Goal: Task Accomplishment & Management: Complete application form

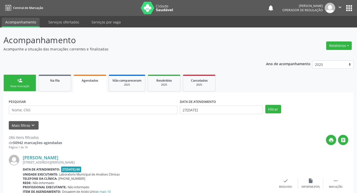
click at [26, 85] on div "Nova marcação" at bounding box center [19, 87] width 25 height 4
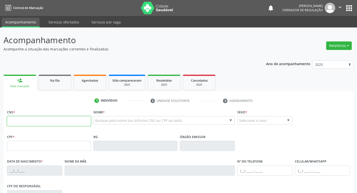
click at [63, 120] on input "text" at bounding box center [49, 121] width 84 height 10
type input "704 8020 8964 8341"
type input "480.034.844-72"
type input "[DATE]"
type input "Odete de [PERSON_NAME]"
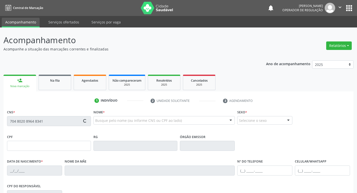
type input "[PHONE_NUMBER]"
type input "025.075.784-24"
type input "76"
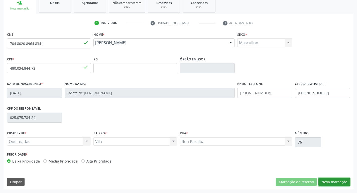
click at [338, 183] on button "Nova marcação" at bounding box center [334, 182] width 32 height 9
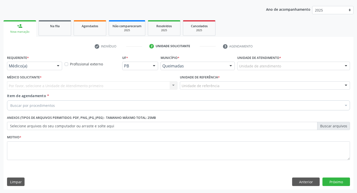
click at [34, 69] on div "Médico(a)" at bounding box center [34, 66] width 55 height 9
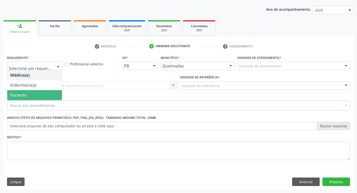
click at [30, 97] on span "Paciente" at bounding box center [34, 95] width 55 height 10
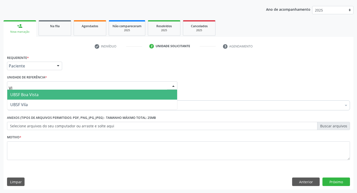
type input "VIL"
click at [31, 98] on span "UBSF Vila" at bounding box center [92, 95] width 170 height 10
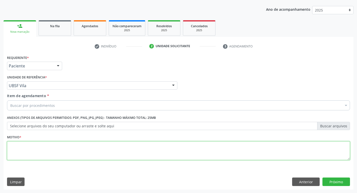
click at [28, 146] on textarea at bounding box center [178, 151] width 343 height 19
type textarea "AVALIACAO"
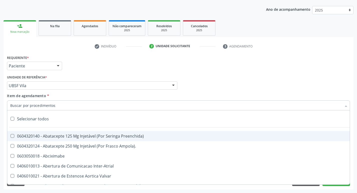
drag, startPoint x: 34, startPoint y: 104, endPoint x: 77, endPoint y: 134, distance: 52.9
click at [77, 109] on div "Selecionar todos 0604320140 - Abatacepte 125 Mg Injetável (Por Seringa Preenchi…" at bounding box center [178, 105] width 343 height 9
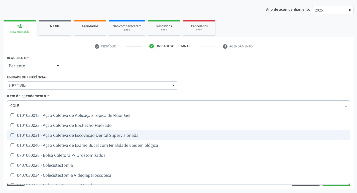
type input "COLES"
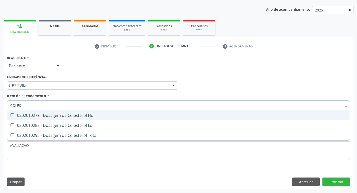
drag, startPoint x: 76, startPoint y: 117, endPoint x: 79, endPoint y: 119, distance: 3.6
click at [77, 117] on div "0202010279 - Dosagem de Colesterol Hdl" at bounding box center [178, 116] width 336 height 4
checkbox Hdl "true"
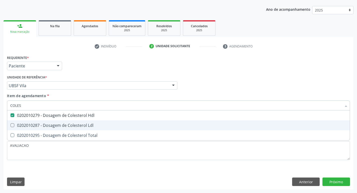
click at [81, 124] on div "0202010287 - Dosagem de Colesterol Ldl" at bounding box center [178, 126] width 336 height 4
checkbox Ldl "true"
type input "COLE"
checkbox Hdl "false"
checkbox Ldl "false"
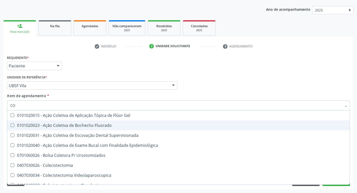
type input "C"
checkbox Hdl "false"
checkbox Ldl "false"
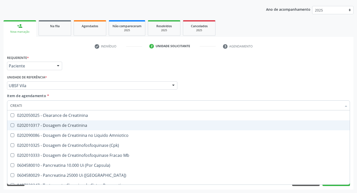
type input "CREATIN"
click at [81, 124] on div "0202010317 - Dosagem de Creatinina" at bounding box center [178, 126] width 336 height 4
checkbox Creatinina "true"
type input "C"
checkbox Creatinina "false"
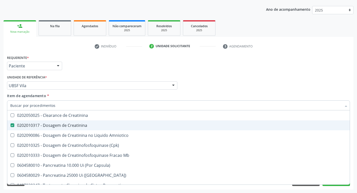
checkbox Amniotico "false"
checkbox Mb "false"
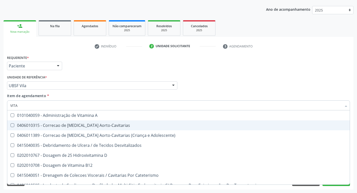
type input "VITAM"
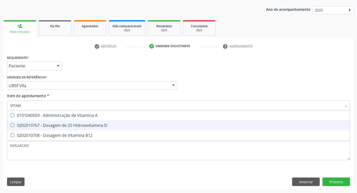
drag, startPoint x: 81, startPoint y: 124, endPoint x: 70, endPoint y: 123, distance: 11.3
click at [75, 125] on div "0202010767 - Dosagem de 25 Hidroxivitamina D" at bounding box center [178, 126] width 336 height 4
checkbox D "true"
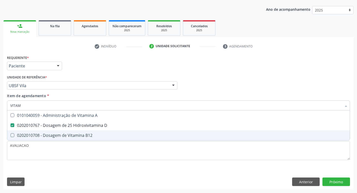
click at [56, 136] on div "0202010708 - Dosagem de Vitamina B12" at bounding box center [178, 136] width 336 height 4
checkbox B12 "true"
type input "VITA"
checkbox D "false"
checkbox B12 "false"
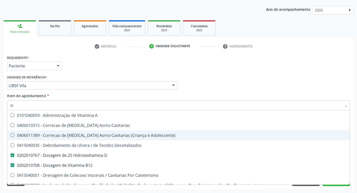
type input "V"
checkbox D "false"
checkbox B12 "false"
checkbox Cateterismo "false"
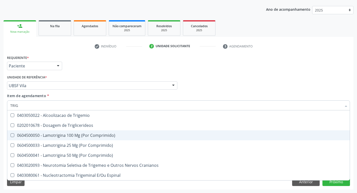
type input "TRIGL"
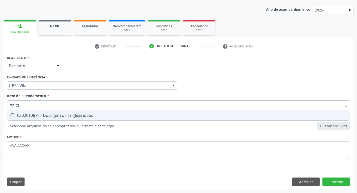
click at [69, 117] on div "0202010678 - Dosagem de Triglicerideos" at bounding box center [178, 116] width 336 height 4
checkbox Triglicerideos "true"
type input "TRIG"
checkbox Triglicerideos "false"
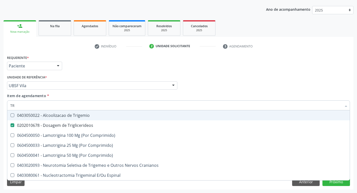
type input "T"
checkbox Triglicerideos "false"
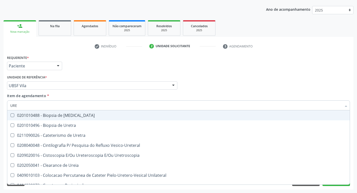
type input "UREI"
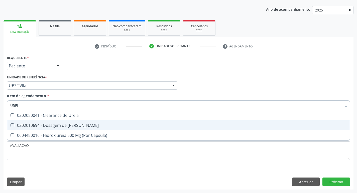
click at [74, 124] on div "0202010694 - Dosagem de [PERSON_NAME]" at bounding box center [178, 126] width 336 height 4
checkbox Ureia "true"
type input "URE"
checkbox Ureia "false"
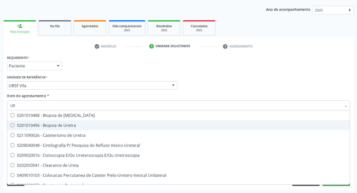
type input "U"
checkbox Ureia "false"
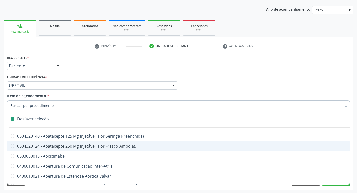
type input "2"
checkbox Total "true"
checkbox Monopolar "true"
checkbox Quadril "true"
checkbox Biologica "true"
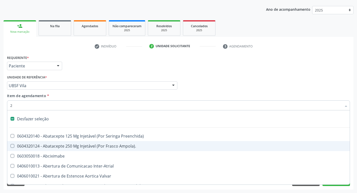
checkbox Aorto-Cavitarias "true"
checkbox Congenita "true"
checkbox Adolescente\) "true"
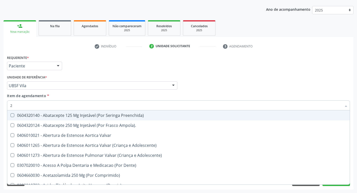
type input "20205001"
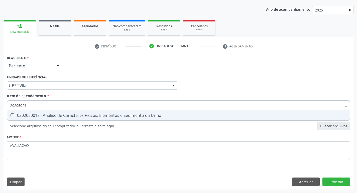
click at [61, 115] on div "0202050017 - Analise de Caracteres Fisicos, Elementos e Sedimento da Urina" at bounding box center [178, 116] width 336 height 4
checkbox Urina "true"
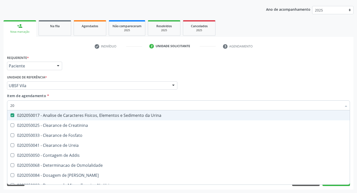
type input "2"
checkbox Urina "false"
checkbox Ureia "false"
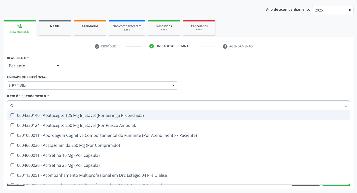
type input "GLICOSE"
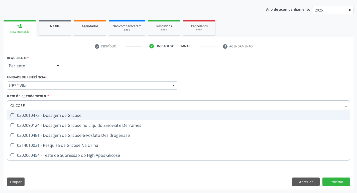
click at [86, 116] on div "0202010473 - Dosagem de Glicose" at bounding box center [178, 116] width 336 height 4
checkbox Glicose "true"
type input "GLICOS"
checkbox Glicose "false"
checkbox Derrames "true"
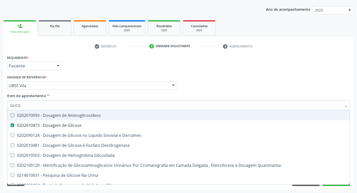
type input "GLIC"
checkbox Glicose "false"
checkbox Derrames "false"
type input "G"
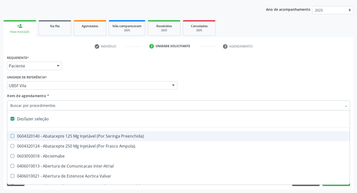
type input "H"
checkbox Urina "false"
checkbox Coronariano "true"
checkbox Lactente\) "true"
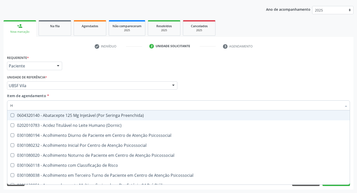
type input "HEMOGLOBINA G"
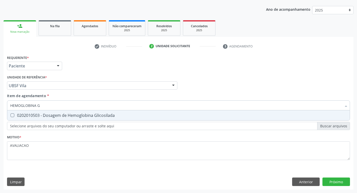
click at [82, 116] on div "0202010503 - Dosagem de Hemoglobina Glicosilada" at bounding box center [178, 116] width 336 height 4
checkbox Glicosilada "true"
type input "HEMOGLOBINA"
checkbox Glicosilada "false"
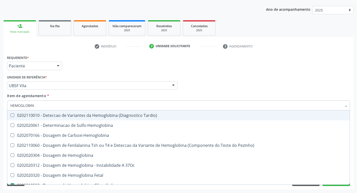
type input "HEMOGLOBI"
checkbox Glicosilada "false"
checkbox Hemoglobina "true"
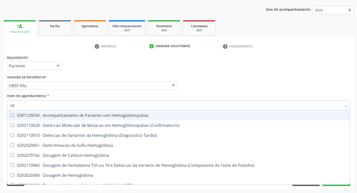
type input "H"
checkbox Glicosilada "false"
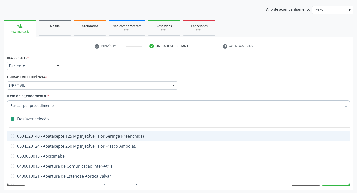
type input "H"
checkbox Urina "false"
checkbox Coronariano "true"
checkbox Lactente\) "true"
checkbox A "true"
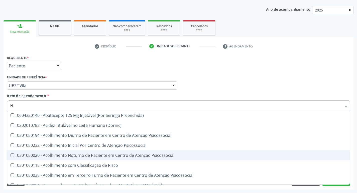
type input "HEMOGR"
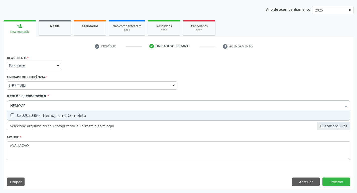
click at [72, 120] on span "0202020380 - Hemograma Completo" at bounding box center [178, 116] width 342 height 10
checkbox Completo "true"
type input "HEMOG"
checkbox Completo "false"
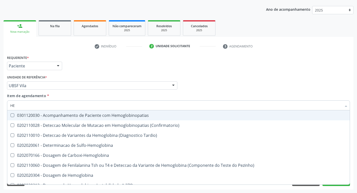
type input "H"
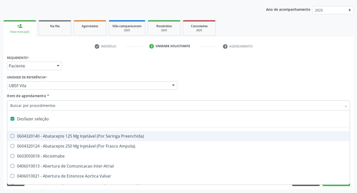
checkbox Dente\) "false"
checkbox Capsula\) "false"
type input "U"
checkbox Frasco-Ampola\) "true"
checkbox Urina "false"
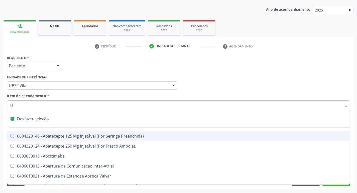
checkbox Pulmonar\) "true"
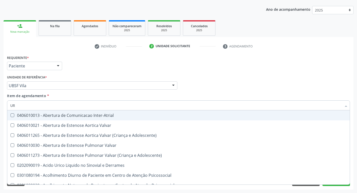
type input "URI"
checkbox Adolescente\) "true"
checkbox Urina "false"
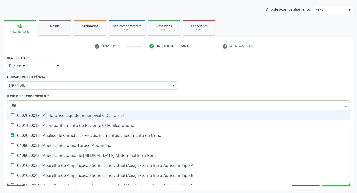
type input "URIC"
checkbox Urina "false"
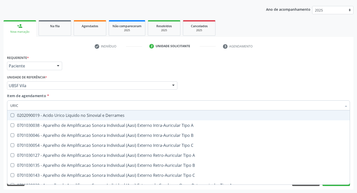
type input "URICO"
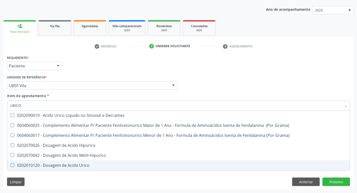
click at [78, 165] on div "0202010120 - Dosagem de Acido Urico" at bounding box center [178, 166] width 336 height 4
checkbox Urico "true"
type input "URIC"
checkbox Urico "false"
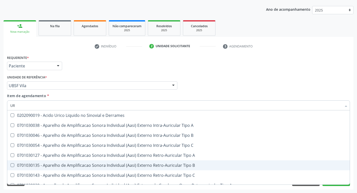
type input "U"
checkbox B "false"
checkbox Urico "false"
checkbox Pré-Auricular "false"
checkbox A "false"
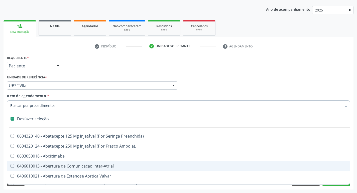
type input "S"
checkbox Revestido\) "true"
checkbox Urina "false"
checkbox \(Total\) "true"
checkbox Adolescente\) "true"
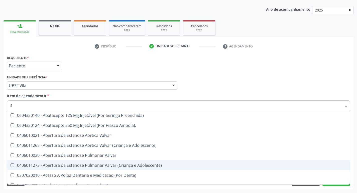
type input "SO"
checkbox Urina "false"
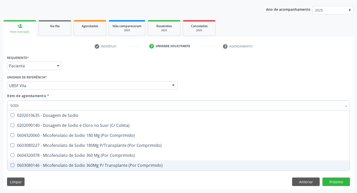
type input "SODIO"
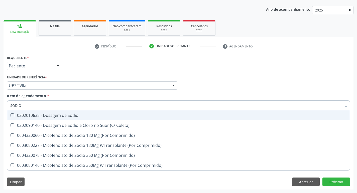
click at [74, 116] on div "0202010635 - Dosagem de Sodio" at bounding box center [178, 116] width 336 height 4
checkbox Sodio "true"
type input "S"
checkbox Sodio "false"
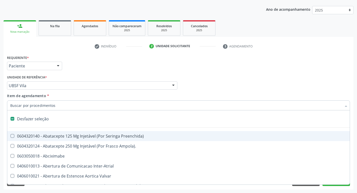
type input "P"
checkbox Urina "false"
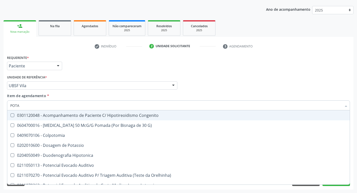
type input "POTAS"
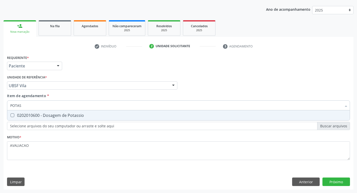
click at [74, 118] on div "0202010600 - Dosagem de Potassio" at bounding box center [178, 116] width 336 height 4
checkbox Potassio "true"
type input "P"
checkbox Potassio "false"
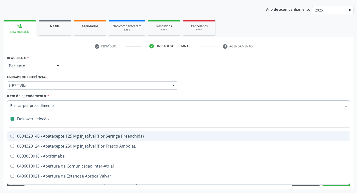
type input "V"
checkbox Urina "false"
checkbox Campo\) "true"
checkbox Miocardio "true"
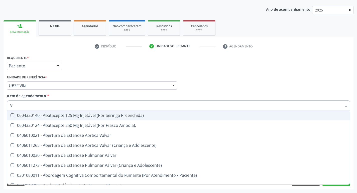
type input "VI"
checkbox Periféricas "true"
checkbox Sexual "true"
checkbox D "false"
checkbox B12 "false"
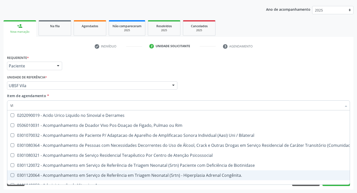
type input "VITAM"
checkbox Rim "true"
checkbox Bilateral "true"
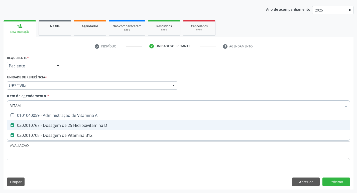
type input "VITA"
checkbox D "false"
checkbox B12 "false"
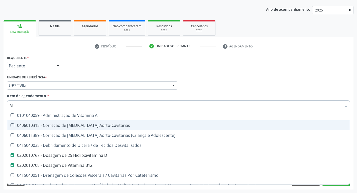
type input "V"
checkbox D "false"
checkbox B12 "false"
checkbox Cateterismo "false"
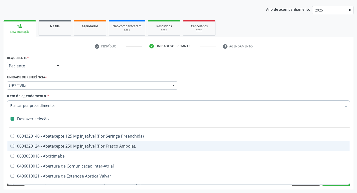
type input "S"
checkbox Revestido\) "true"
checkbox Urina "false"
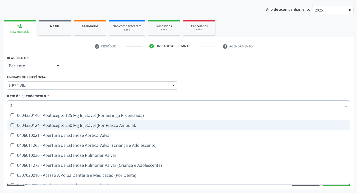
type input "SA"
checkbox Urina "false"
checkbox Stent\) "true"
checkbox A "true"
checkbox Níveis "true"
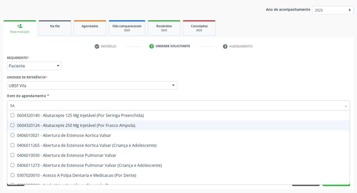
checkbox Nivel "true"
checkbox Nível "true"
checkbox Articulações "true"
checkbox Cardiovasculares "true"
checkbox Psicoterapia "true"
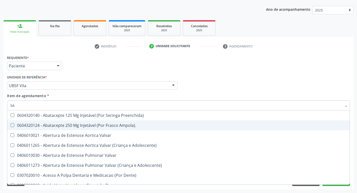
checkbox Básica "true"
checkbox Especializada "true"
checkbox Comprimido\) "true"
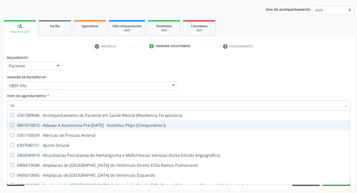
type input "SANGUE O"
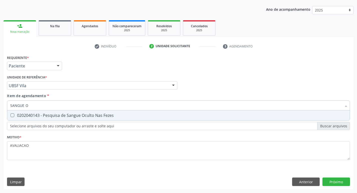
drag, startPoint x: 63, startPoint y: 109, endPoint x: 65, endPoint y: 115, distance: 6.0
click at [63, 110] on input "SANGUE O" at bounding box center [175, 106] width 331 height 10
click at [65, 115] on div "0202040143 - Pesquisa de Sangue Oculto Nas Fezes" at bounding box center [178, 116] width 336 height 4
checkbox Fezes "true"
type input "SANGUE"
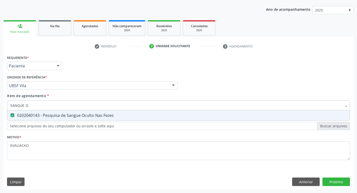
checkbox Fezes "false"
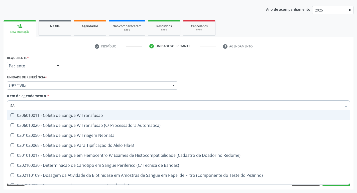
type input "S"
checkbox Fezes "false"
checkbox Sangue\ "false"
checkbox Irradiados "false"
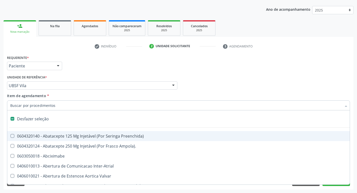
type input "P"
checkbox Urina "false"
checkbox Supra-Aortica "true"
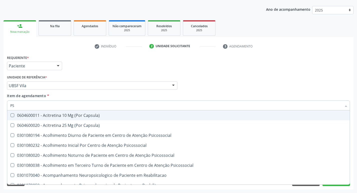
type input "PSA"
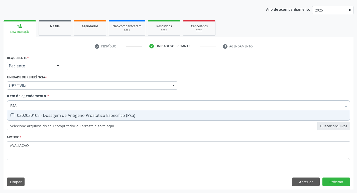
click at [72, 115] on div "0202030105 - Dosagem de Antigeno Prostatico Especifico (Psa)" at bounding box center [178, 116] width 336 height 4
checkbox \(Psa\) "true"
click at [343, 184] on div "Requerente * Paciente Médico(a) Enfermeiro(a) Paciente Nenhum resultado encontr…" at bounding box center [179, 122] width 350 height 136
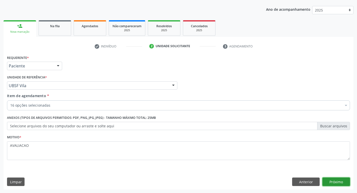
click at [340, 179] on button "Próximo" at bounding box center [336, 182] width 28 height 9
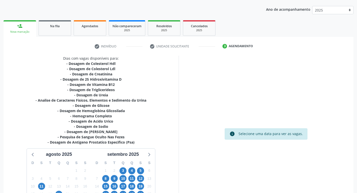
scroll to position [103, 0]
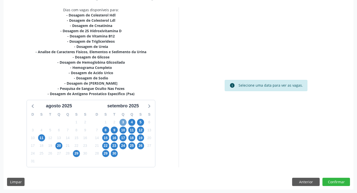
click at [124, 124] on span "3" at bounding box center [122, 122] width 7 height 7
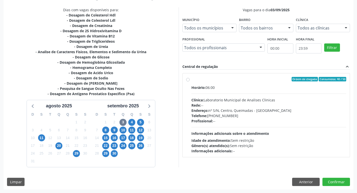
drag, startPoint x: 238, startPoint y: 102, endPoint x: 236, endPoint y: 100, distance: 3.4
click at [238, 102] on div "Clínica: Laboratorio Municipal de Analises Clinicas" at bounding box center [268, 100] width 155 height 5
click at [189, 82] on input "Ordem de chegada Consumidos: 40 / 50 Horário: 06:00 Clínica: Laboratorio Munici…" at bounding box center [188, 79] width 4 height 5
radio input "true"
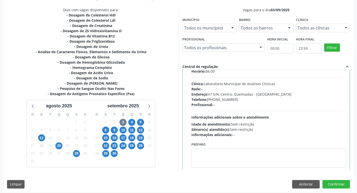
scroll to position [25, 0]
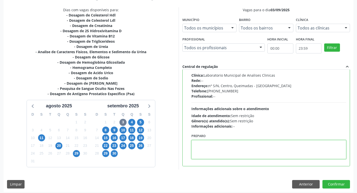
click at [216, 145] on textarea at bounding box center [268, 149] width 155 height 19
paste textarea "IR EM [GEOGRAPHIC_DATA]"
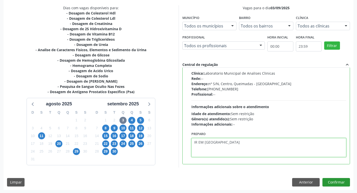
scroll to position [106, 0]
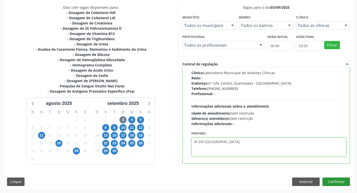
type textarea "IR EM [GEOGRAPHIC_DATA]"
click at [341, 179] on button "Confirmar" at bounding box center [336, 182] width 28 height 9
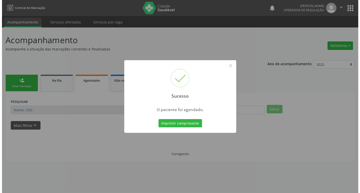
scroll to position [0, 0]
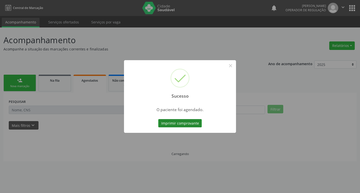
click at [184, 122] on button "Imprimir comprovante" at bounding box center [180, 123] width 44 height 9
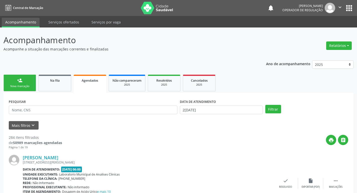
click at [28, 80] on link "person_add Nova marcação" at bounding box center [20, 83] width 33 height 17
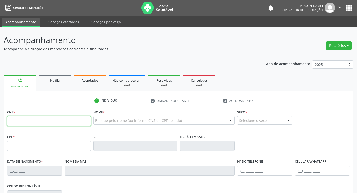
click at [45, 117] on input "text" at bounding box center [49, 121] width 84 height 10
type input "704 0018 4963 5266"
type input "321.741.604-04"
type input "23/12/1959"
type input "Francisca da Silva"
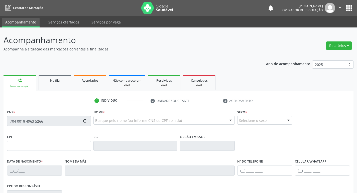
type input "(83) 99197-9544"
type input "112"
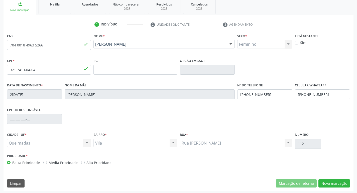
scroll to position [78, 0]
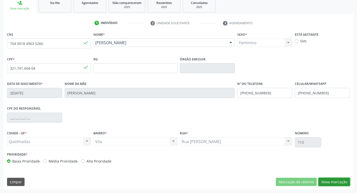
click at [334, 180] on button "Nova marcação" at bounding box center [334, 182] width 32 height 9
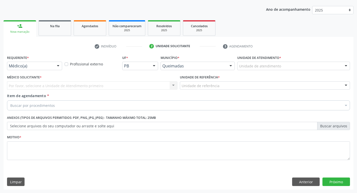
scroll to position [55, 0]
click at [37, 63] on div "Médico(a)" at bounding box center [34, 66] width 55 height 9
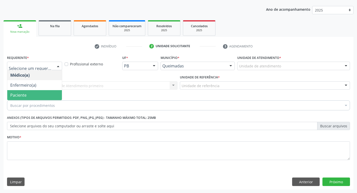
click at [37, 93] on span "Paciente" at bounding box center [34, 95] width 55 height 10
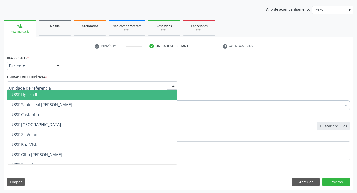
type input "V"
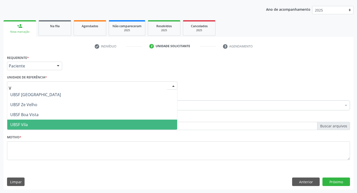
click at [18, 122] on span "UBSF Vila" at bounding box center [19, 125] width 18 height 6
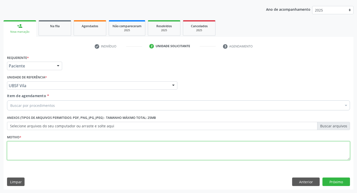
drag, startPoint x: 32, startPoint y: 149, endPoint x: 34, endPoint y: 146, distance: 4.3
click at [33, 149] on textarea at bounding box center [178, 151] width 343 height 19
type textarea "AVALIACAO"
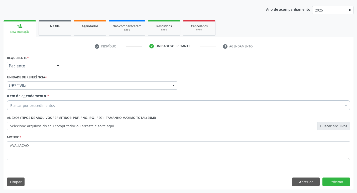
click at [23, 100] on div "Item de agendamento * Buscar por procedimentos Selecionar todos 0604320140 - Ab…" at bounding box center [178, 101] width 343 height 16
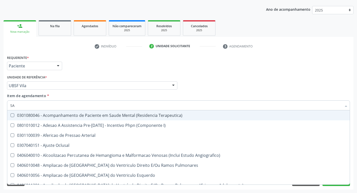
type input "SANGUE O"
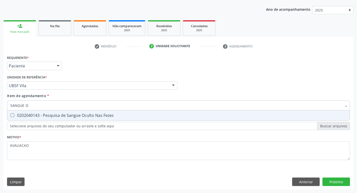
click at [75, 114] on div "0202040143 - Pesquisa de Sangue Oculto Nas Fezes" at bounding box center [178, 116] width 336 height 4
checkbox Fezes "true"
click at [330, 183] on div "Requerente * Paciente Médico(a) Enfermeiro(a) Paciente Nenhum resultado encontr…" at bounding box center [179, 122] width 350 height 136
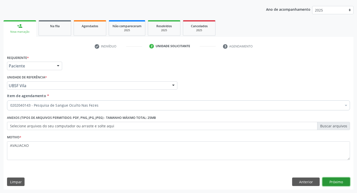
click at [338, 183] on button "Próximo" at bounding box center [336, 182] width 28 height 9
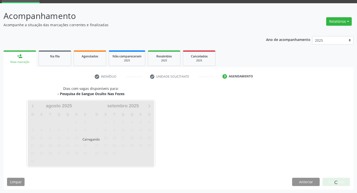
scroll to position [24, 0]
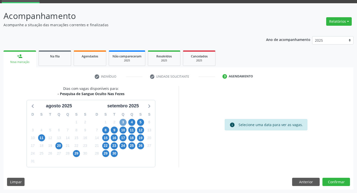
click at [122, 123] on span "3" at bounding box center [122, 122] width 7 height 7
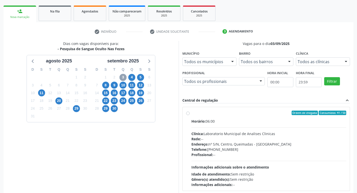
scroll to position [97, 0]
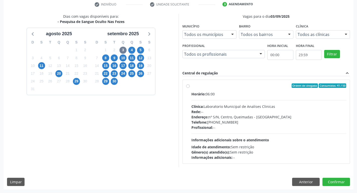
click at [251, 121] on div "Telefone: (83) 33921344" at bounding box center [268, 122] width 155 height 5
click at [189, 88] on input "Ordem de chegada Consumidos: 41 / 50 Horário: 06:00 Clínica: Laboratorio Munici…" at bounding box center [188, 86] width 4 height 5
radio input "true"
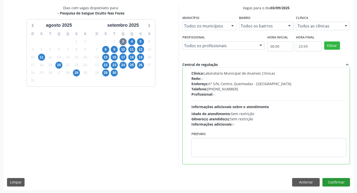
scroll to position [106, 0]
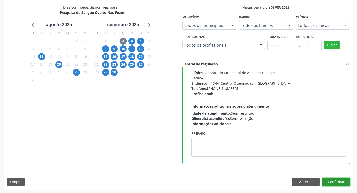
click at [332, 182] on button "Confirmar" at bounding box center [336, 182] width 28 height 9
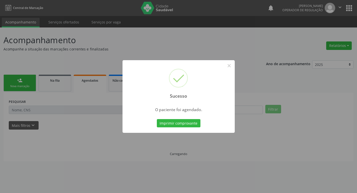
scroll to position [0, 0]
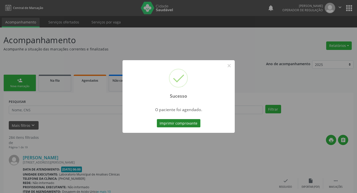
click at [179, 127] on button "Imprimir comprovante" at bounding box center [179, 123] width 44 height 9
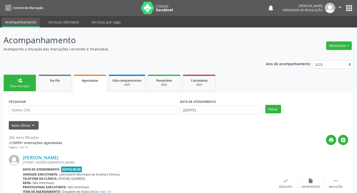
click at [23, 82] on link "person_add Nova marcação" at bounding box center [20, 83] width 33 height 17
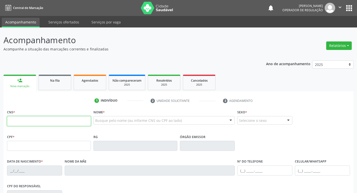
click at [41, 119] on input "text" at bounding box center [49, 121] width 84 height 10
type input "703 4012 9311 6012"
type input "068.198.514-30"
type input "25/04/1994"
type input "Maria das Dores Lucena Canto"
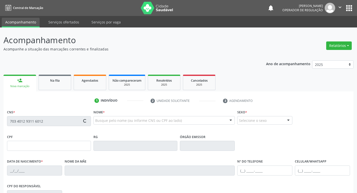
type input "(83) 99151-4575"
type input "32"
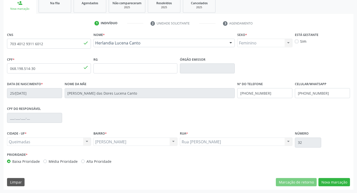
scroll to position [78, 0]
click at [343, 181] on button "Nova marcação" at bounding box center [334, 182] width 32 height 9
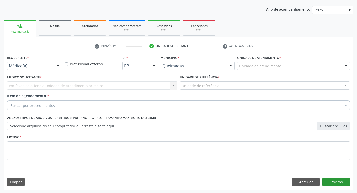
scroll to position [55, 0]
click at [29, 69] on div "Médico(a)" at bounding box center [34, 66] width 55 height 9
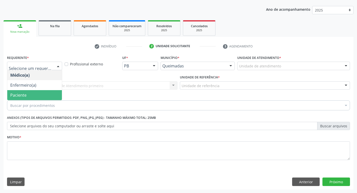
click at [42, 92] on span "Paciente" at bounding box center [34, 95] width 55 height 10
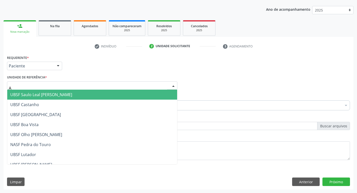
type input "AN"
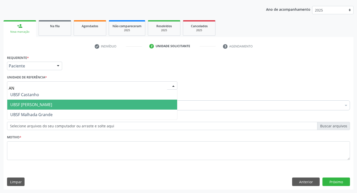
click at [39, 107] on span "UBSF [PERSON_NAME]" at bounding box center [31, 105] width 42 height 6
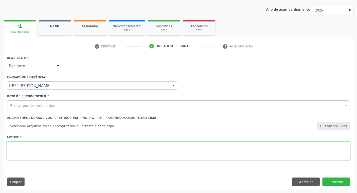
click at [36, 146] on textarea at bounding box center [178, 151] width 343 height 19
type textarea "AVALIACAO"
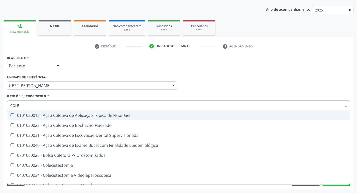
type input "COLES"
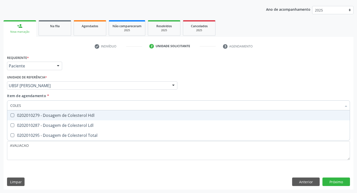
click at [54, 118] on div "0202010279 - Dosagem de Colesterol Hdl" at bounding box center [178, 116] width 336 height 4
checkbox Hdl "true"
click at [59, 122] on span "0202010287 - Dosagem de Colesterol Ldl" at bounding box center [178, 126] width 342 height 10
checkbox Ldl "true"
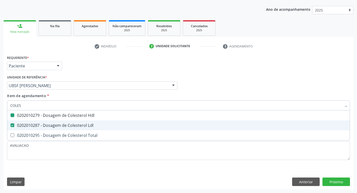
type input "COLE"
checkbox Hdl "false"
checkbox Ldl "false"
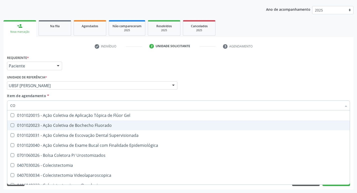
type input "C"
checkbox Hdl "false"
checkbox Ldl "false"
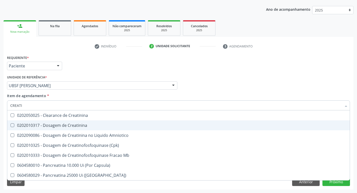
type input "CREATIN"
click at [59, 123] on span "0202010317 - Dosagem de Creatinina" at bounding box center [178, 126] width 342 height 10
checkbox Creatinina "true"
type input "CREAT"
checkbox Creatinina "false"
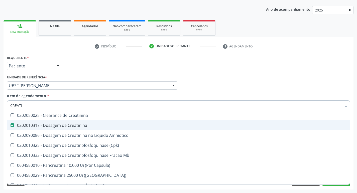
checkbox Amniotico "true"
type input "CRE"
checkbox Amniotico "false"
checkbox Mb "false"
type input "C"
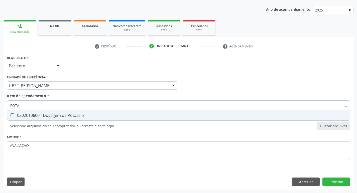
type input "POTAS"
click at [53, 112] on span "0202010600 - Dosagem de Potassio" at bounding box center [178, 116] width 342 height 10
checkbox Potassio "true"
type input "POT"
checkbox Potassio "false"
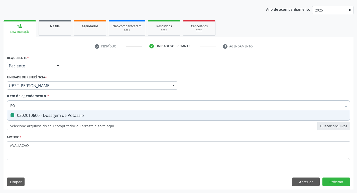
type input "P"
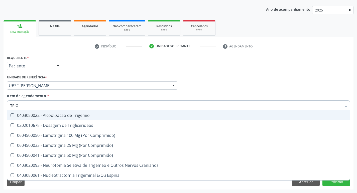
type input "TRIGL"
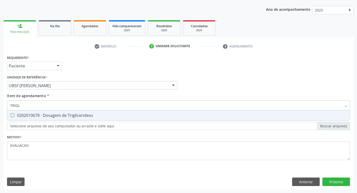
click at [76, 118] on div "0202010678 - Dosagem de Triglicerideos" at bounding box center [178, 116] width 336 height 4
checkbox Triglicerideos "true"
type input "TRIG"
checkbox Triglicerideos "false"
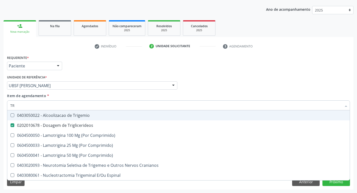
type input "T"
checkbox Triglicerideos "false"
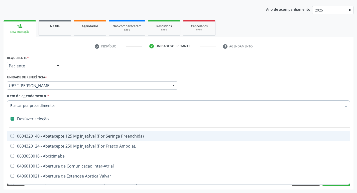
type input "G"
checkbox Comprimido\) "true"
checkbox Sanitária "true"
checkbox Criança "true"
checkbox Capsula\) "true"
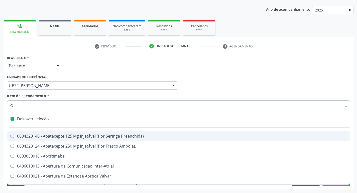
checkbox Osso "true"
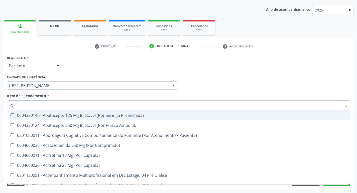
type input "GLICOSE"
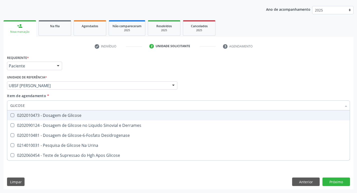
click at [67, 118] on div "0202010473 - Dosagem de Glicose" at bounding box center [178, 116] width 336 height 4
checkbox Glicose "true"
type input "GLICOS"
checkbox Glicose "false"
checkbox Derrames "true"
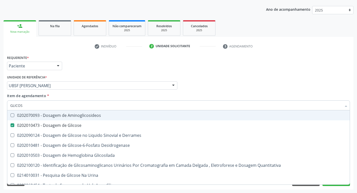
type input "GLICO"
checkbox Glicose "false"
checkbox Derrames "true"
type input "GLIC"
checkbox Derrames "false"
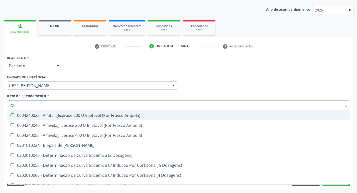
type input "G"
checkbox Glicose "false"
checkbox Triglicerideos "false"
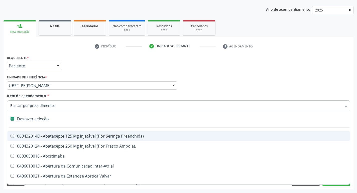
type input "H"
checkbox Lactente\) "true"
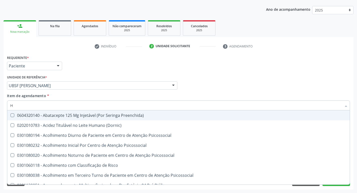
type input "HEMOGLOBINA G"
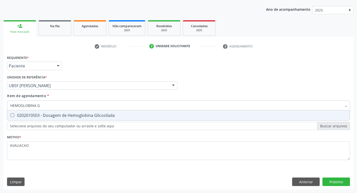
click at [68, 115] on div "0202010503 - Dosagem de Hemoglobina Glicosilada" at bounding box center [178, 116] width 336 height 4
checkbox Glicosilada "true"
type input "HEMOGLOBINA"
checkbox Glicosilada "false"
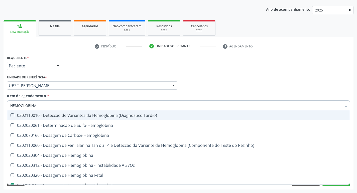
type input "HEMOGLOBIN"
checkbox Glicosilada "false"
checkbox Hemoglobina "true"
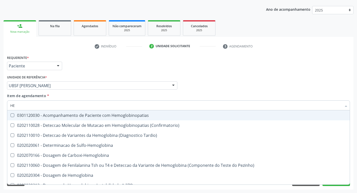
type input "H"
checkbox Glicosilada "false"
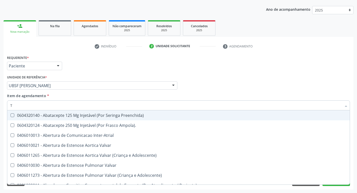
type input "TG"
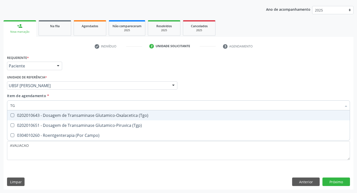
click at [68, 115] on div "0202010643 - Dosagem de Transaminase Glutamico-Oxalacetica (Tgo)" at bounding box center [178, 116] width 336 height 4
checkbox \(Tgo\) "true"
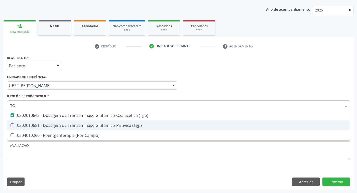
click at [76, 126] on div "0202010651 - Dosagem de Transaminase Glutamico-Piruvica (Tgp)" at bounding box center [178, 126] width 336 height 4
checkbox \(Tgp\) "true"
type input "T"
checkbox \(Tgo\) "false"
checkbox \(Tgp\) "false"
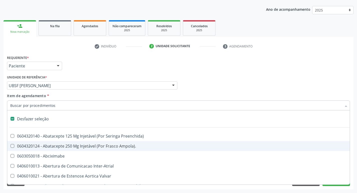
drag, startPoint x: 188, startPoint y: 78, endPoint x: 329, endPoint y: 119, distance: 146.9
click at [188, 78] on div "Médico Solicitante Por favor, selecione a Unidade de Atendimento primeiro Nenhu…" at bounding box center [178, 84] width 345 height 20
checkbox Ampola\)\ "true"
checkbox Abciximabe "true"
checkbox Inter-Atrial "true"
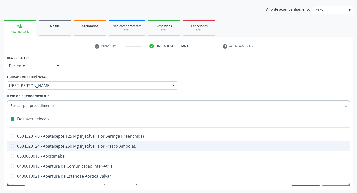
checkbox Valvar "true"
checkbox Adolescente\) "true"
checkbox Valvar "true"
checkbox Adolescente\) "true"
checkbox Paciente\) "true"
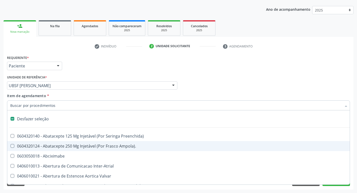
checkbox Dente\) "true"
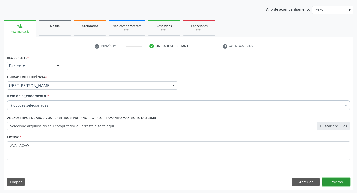
click at [336, 182] on button "Próximo" at bounding box center [336, 182] width 28 height 9
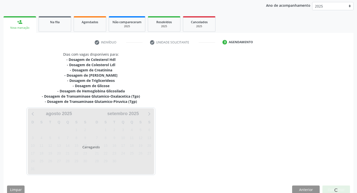
scroll to position [66, 0]
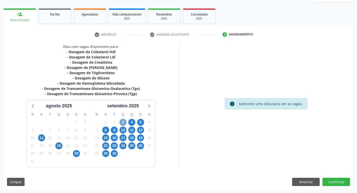
click at [123, 122] on span "3" at bounding box center [122, 122] width 7 height 7
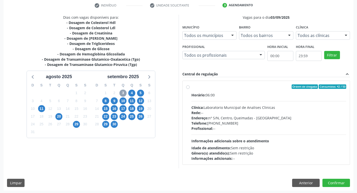
scroll to position [97, 0]
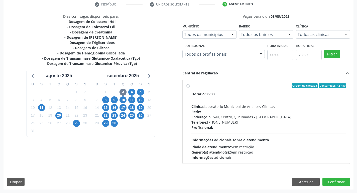
click at [268, 109] on div "Rede: --" at bounding box center [268, 111] width 155 height 5
click at [189, 88] on input "Ordem de chegada Consumidos: 42 / 50 Horário: 06:00 Clínica: Laboratorio Munici…" at bounding box center [188, 86] width 4 height 5
radio input "true"
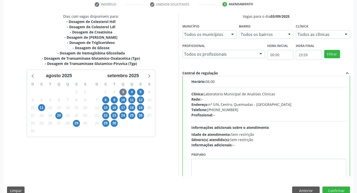
scroll to position [25, 0]
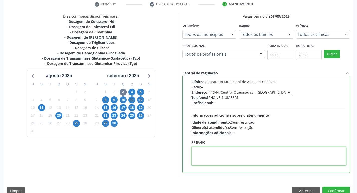
click at [227, 150] on textarea at bounding box center [268, 156] width 155 height 19
paste textarea "IR EM [GEOGRAPHIC_DATA]"
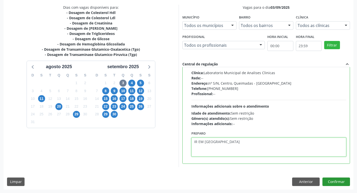
type textarea "IR EM [GEOGRAPHIC_DATA]"
click at [338, 180] on button "Confirmar" at bounding box center [336, 182] width 28 height 9
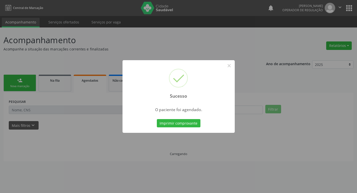
scroll to position [0, 0]
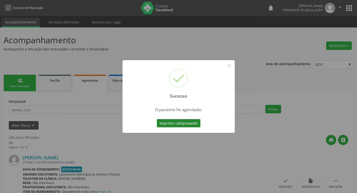
click at [176, 126] on button "Imprimir comprovante" at bounding box center [179, 123] width 44 height 9
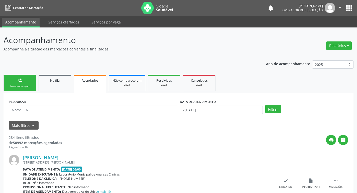
click at [30, 86] on div "Nova marcação" at bounding box center [19, 87] width 25 height 4
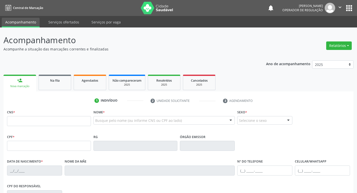
click at [44, 111] on div "CNS *" at bounding box center [49, 118] width 84 height 18
click at [51, 122] on input "text" at bounding box center [49, 121] width 84 height 10
type input "700 0029 4008 6510"
type input "059.027.844-41"
type input "10/09/1970"
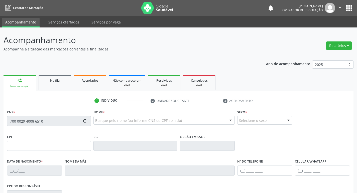
type input "Francisca da Conceição"
type input "(83) 99302-5140"
type input "396"
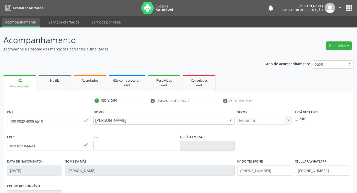
scroll to position [78, 0]
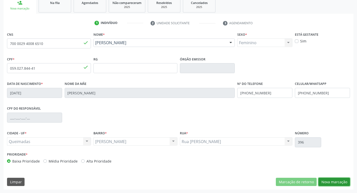
click at [340, 186] on button "Nova marcação" at bounding box center [334, 182] width 32 height 9
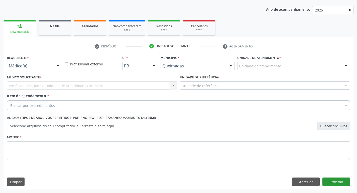
scroll to position [55, 0]
click at [34, 69] on div "Médico(a)" at bounding box center [34, 66] width 55 height 9
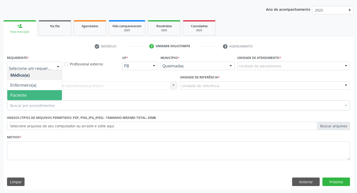
click at [32, 96] on span "Paciente" at bounding box center [34, 95] width 55 height 10
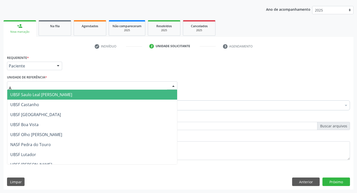
type input "AN"
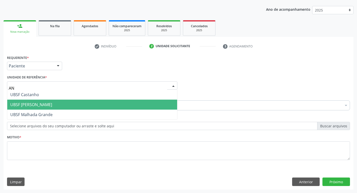
click at [36, 100] on span "UBSF [PERSON_NAME]" at bounding box center [92, 105] width 170 height 10
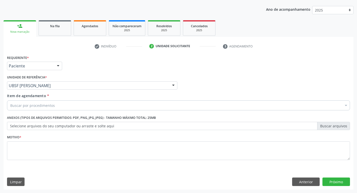
click at [34, 139] on div "Motivo *" at bounding box center [178, 147] width 343 height 27
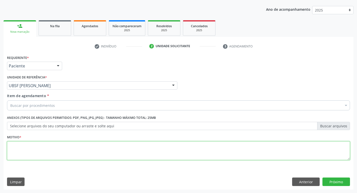
click at [36, 152] on textarea at bounding box center [178, 151] width 343 height 19
type textarea "AVALIACAO"
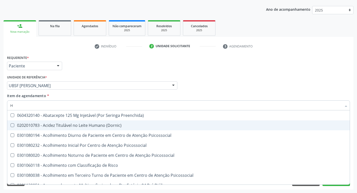
type input "HEMOGR"
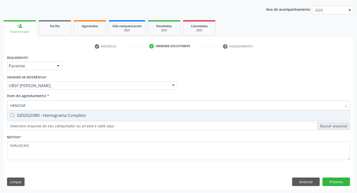
click at [48, 116] on div "0202020380 - Hemograma Completo" at bounding box center [178, 116] width 336 height 4
checkbox Completo "true"
type input "HEMOG"
checkbox Completo "false"
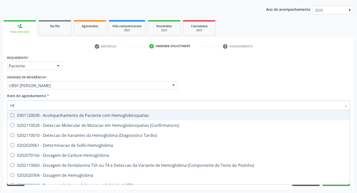
type input "H"
checkbox Completo "false"
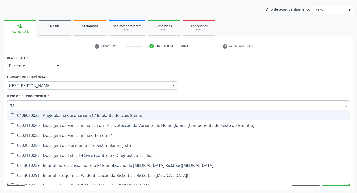
type input "TSH"
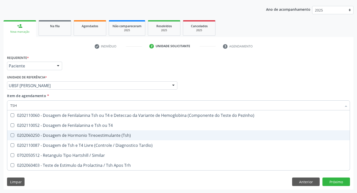
click at [60, 139] on span "0202060250 - Dosagem de Hormonio Tireoestimulante (Tsh)" at bounding box center [178, 136] width 342 height 10
checkbox \(Tsh\) "true"
type input "TS"
checkbox \(Tsh\) "false"
checkbox Tardio\) "true"
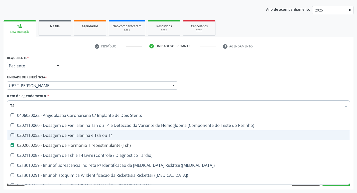
type input "T"
checkbox \(Tsh\) "false"
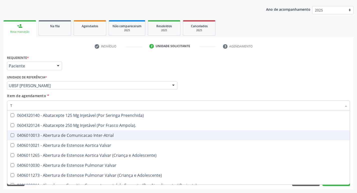
type input "T4"
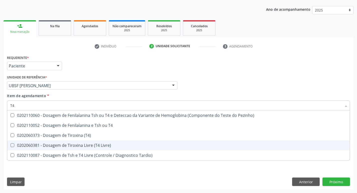
click at [80, 149] on span "0202060381 - Dosagem de Tiroxina Livre (T4 Livre)" at bounding box center [178, 146] width 342 height 10
checkbox Livre\) "true"
type input "T"
checkbox Livre\) "false"
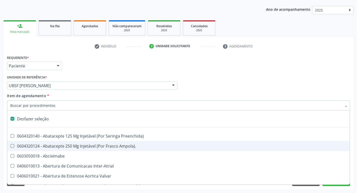
type input "U"
checkbox Coledocoplastia "true"
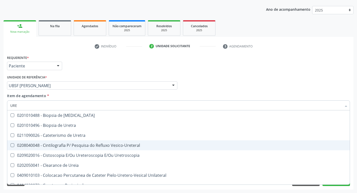
type input "UREI"
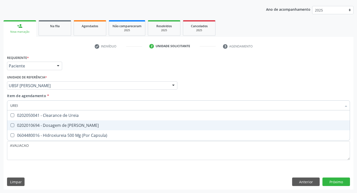
click at [73, 129] on span "0202010694 - Dosagem de [PERSON_NAME]" at bounding box center [178, 126] width 342 height 10
checkbox Ureia "true"
type input "URE"
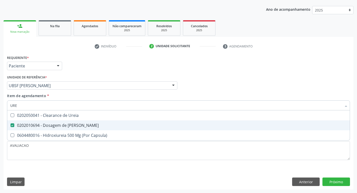
checkbox Ureia "false"
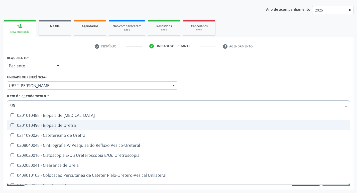
type input "U"
type input "C"
checkbox Ureia "false"
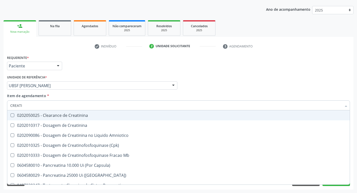
type input "CREATIN"
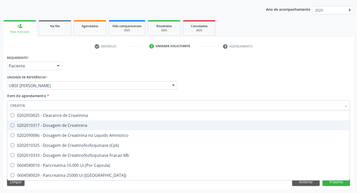
click at [72, 128] on div "0202010317 - Dosagem de Creatinina" at bounding box center [178, 126] width 336 height 4
checkbox Creatinina "true"
type input "CREA"
checkbox Creatinina "false"
checkbox Amniotico "false"
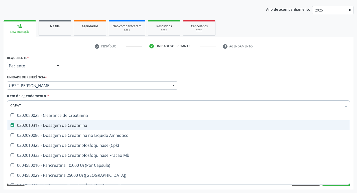
checkbox Mb "true"
type input "C"
checkbox Mb "false"
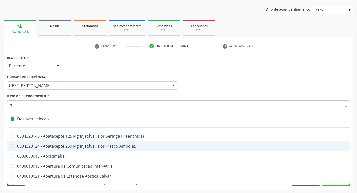
type input "TG"
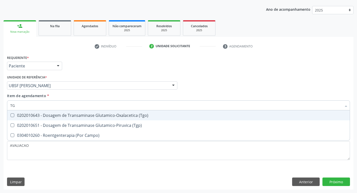
drag, startPoint x: 79, startPoint y: 117, endPoint x: 82, endPoint y: 120, distance: 5.1
click at [79, 117] on div "0202010643 - Dosagem de Transaminase Glutamico-Oxalacetica (Tgo)" at bounding box center [178, 116] width 336 height 4
checkbox \(Tgo\) "true"
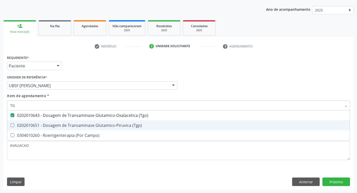
drag, startPoint x: 84, startPoint y: 124, endPoint x: 100, endPoint y: 130, distance: 17.6
click at [84, 125] on div "0202010651 - Dosagem de Transaminase Glutamico-Piruvica (Tgp)" at bounding box center [178, 126] width 336 height 4
checkbox \(Tgp\) "true"
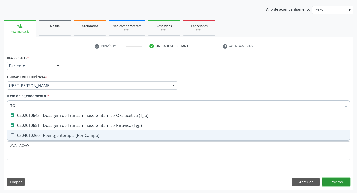
click at [334, 183] on div "Requerente * Paciente Médico(a) Enfermeiro(a) Paciente Nenhum resultado encontr…" at bounding box center [179, 122] width 350 height 136
checkbox Campo\) "true"
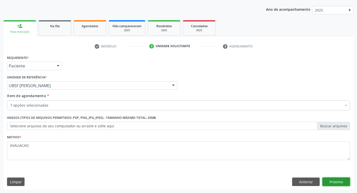
click at [333, 184] on button "Próximo" at bounding box center [336, 182] width 28 height 9
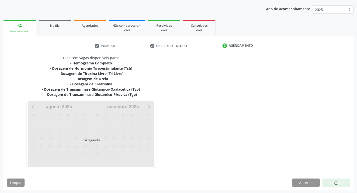
scroll to position [56, 0]
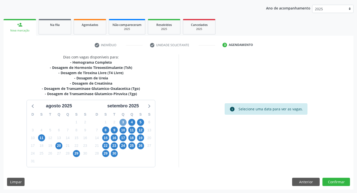
click at [122, 121] on span "3" at bounding box center [122, 122] width 7 height 7
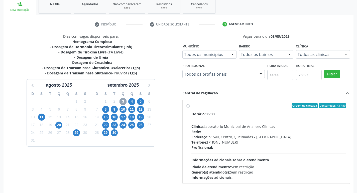
scroll to position [97, 0]
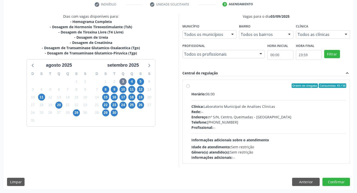
click at [234, 118] on div "Endereço: nº S/N, Centro, Queimadas - PB" at bounding box center [268, 117] width 155 height 5
click at [189, 88] on input "Ordem de chegada Consumidos: 43 / 50 Horário: 06:00 Clínica: Laboratorio Munici…" at bounding box center [188, 86] width 4 height 5
radio input "true"
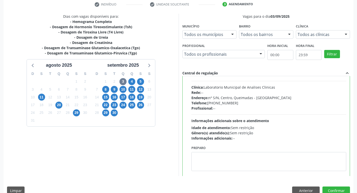
scroll to position [25, 0]
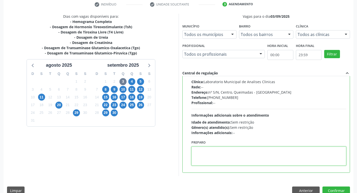
click at [214, 157] on textarea at bounding box center [268, 156] width 155 height 19
paste textarea "IR EM [GEOGRAPHIC_DATA]"
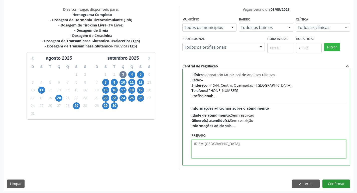
scroll to position [106, 0]
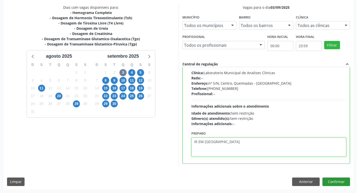
type textarea "IR EM [GEOGRAPHIC_DATA]"
click at [334, 183] on button "Confirmar" at bounding box center [336, 182] width 28 height 9
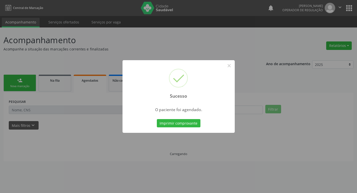
scroll to position [0, 0]
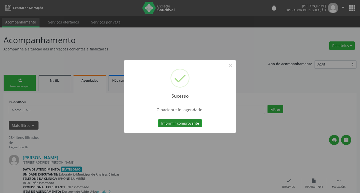
click at [172, 124] on button "Imprimir comprovante" at bounding box center [180, 123] width 44 height 9
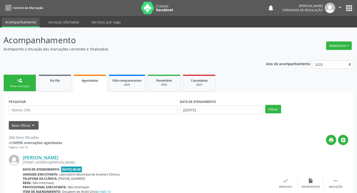
click at [27, 80] on link "person_add Nova marcação" at bounding box center [20, 83] width 33 height 17
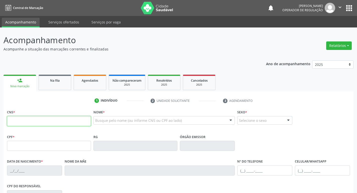
click at [16, 117] on input "text" at bounding box center [49, 121] width 84 height 10
type input "709 7080 8929 7090"
type input "035.264.554-73"
type input "07/10/1978"
type input "Severina da Cruz Pereira"
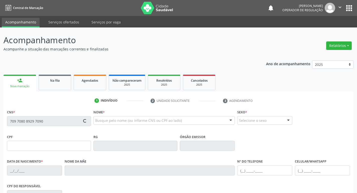
type input "(83) 99114-5131"
type input "50"
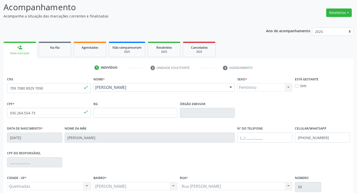
scroll to position [78, 0]
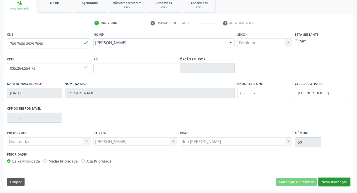
click at [331, 182] on button "Nova marcação" at bounding box center [334, 182] width 32 height 9
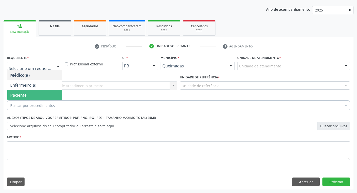
click at [30, 96] on span "Paciente" at bounding box center [34, 95] width 55 height 10
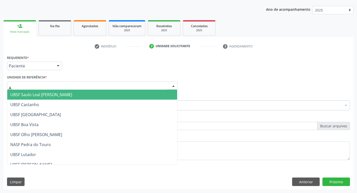
type input "AN"
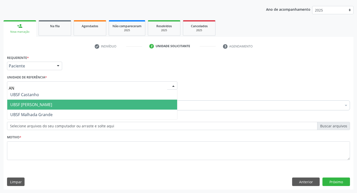
click at [48, 103] on span "UBSF [PERSON_NAME]" at bounding box center [31, 105] width 42 height 6
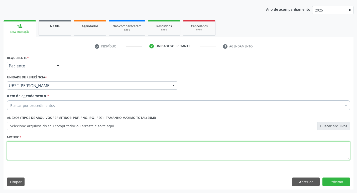
click at [38, 147] on textarea at bounding box center [178, 151] width 343 height 19
type textarea "AVALIACAO"
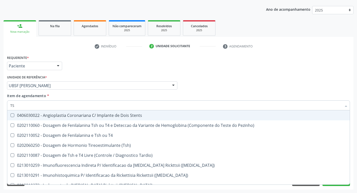
type input "TSH"
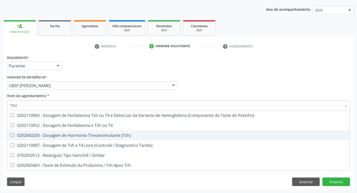
click at [119, 137] on div "0202060250 - Dosagem de Hormonio Tireoestimulante (Tsh)" at bounding box center [178, 136] width 336 height 4
checkbox \(Tsh\) "true"
type input "TS"
checkbox \(Tsh\) "false"
checkbox Tardio\) "true"
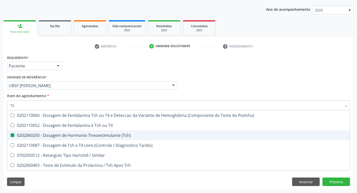
type input "T"
checkbox Tardio\) "false"
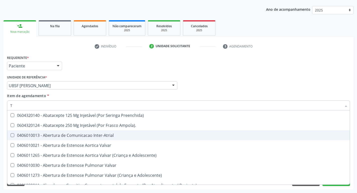
type input "T4"
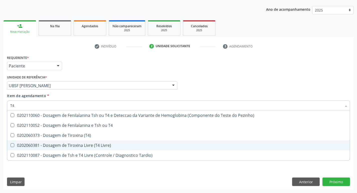
click at [116, 142] on span "0202060381 - Dosagem de Tiroxina Livre (T4 Livre)" at bounding box center [178, 146] width 342 height 10
checkbox Livre\) "true"
click at [345, 180] on div "Requerente * Paciente Médico(a) Enfermeiro(a) Paciente Nenhum resultado encontr…" at bounding box center [179, 122] width 350 height 136
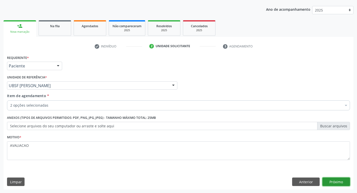
checkbox \(Tsh\) "true"
checkbox Livre\) "true"
click at [337, 182] on button "Próximo" at bounding box center [336, 182] width 28 height 9
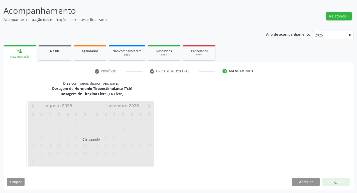
scroll to position [30, 0]
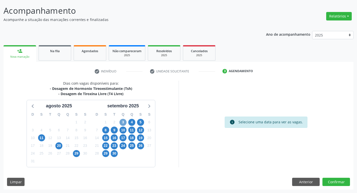
click at [122, 120] on span "3" at bounding box center [122, 122] width 7 height 7
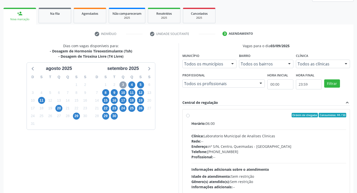
scroll to position [97, 0]
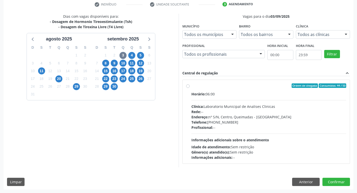
click at [272, 125] on div "Telefone: (83) 33921344" at bounding box center [268, 122] width 155 height 5
click at [189, 88] on input "Ordem de chegada Consumidos: 44 / 50 Horário: 06:00 Clínica: Laboratorio Munici…" at bounding box center [188, 86] width 4 height 5
radio input "true"
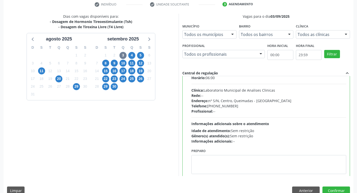
scroll to position [25, 0]
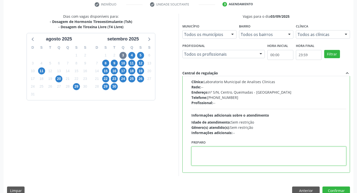
click at [246, 162] on textarea at bounding box center [268, 156] width 155 height 19
paste textarea "IR EM [GEOGRAPHIC_DATA]"
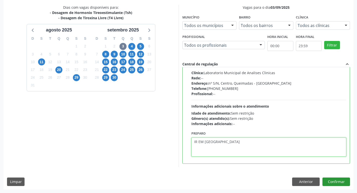
type textarea "IR EM [GEOGRAPHIC_DATA]"
click at [334, 179] on button "Confirmar" at bounding box center [336, 182] width 28 height 9
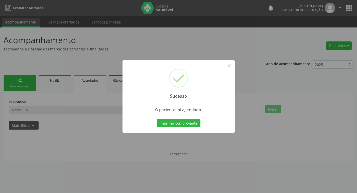
scroll to position [0, 0]
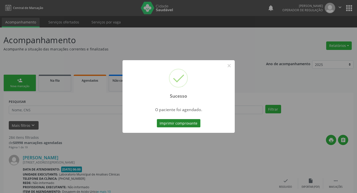
click at [188, 125] on button "Imprimir comprovante" at bounding box center [179, 123] width 44 height 9
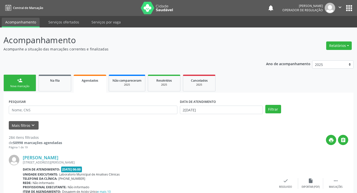
click at [29, 80] on link "person_add Nova marcação" at bounding box center [20, 83] width 33 height 17
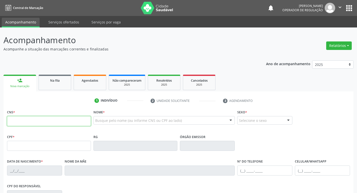
click at [54, 125] on input "text" at bounding box center [49, 121] width 84 height 10
